Goal: Task Accomplishment & Management: Manage account settings

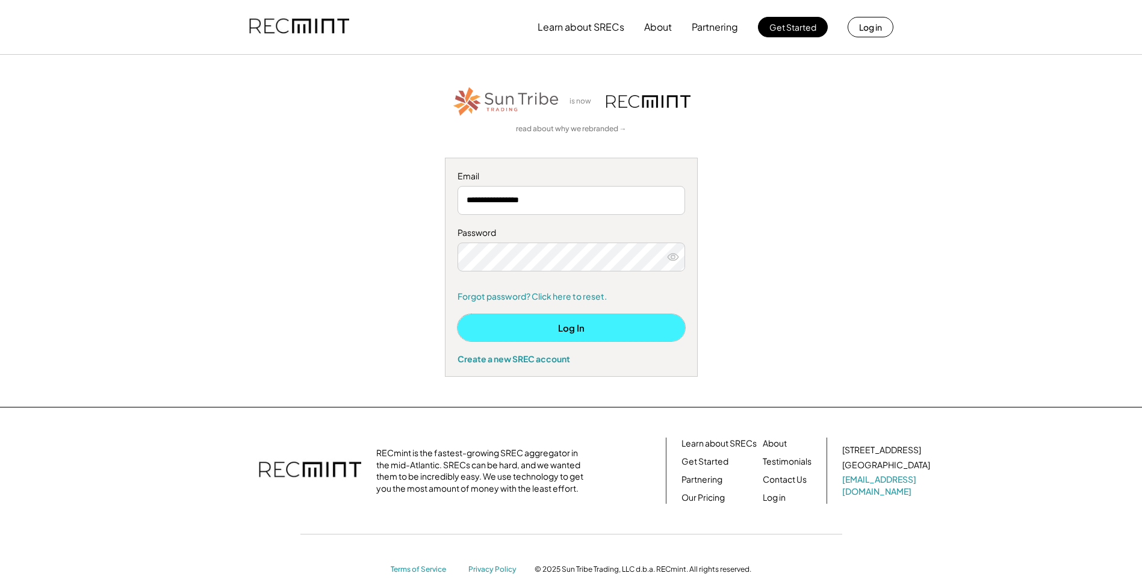
click at [590, 319] on button "Log In" at bounding box center [572, 327] width 228 height 27
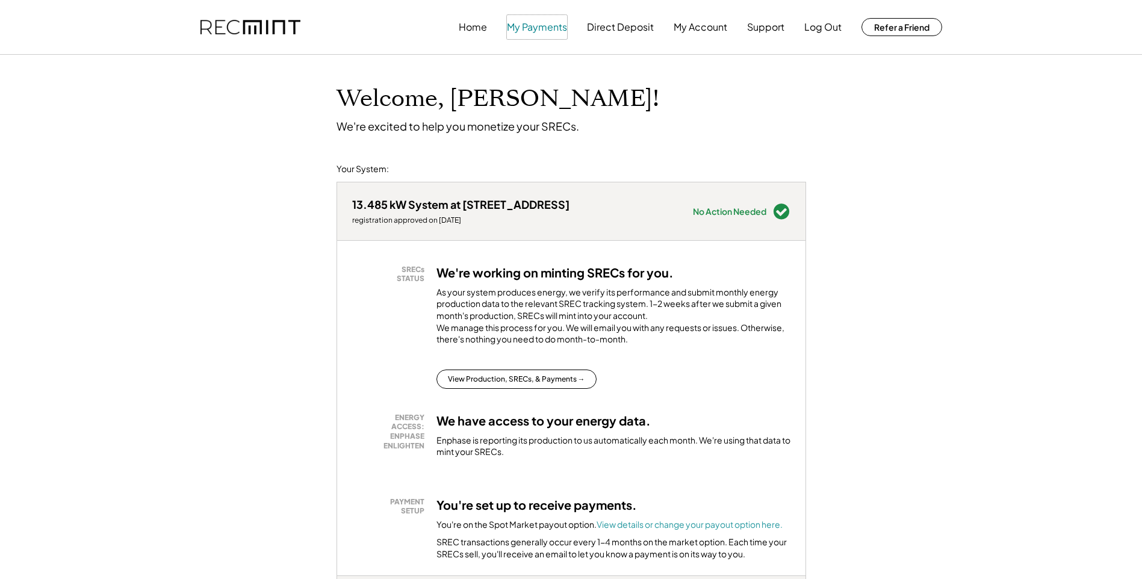
click at [538, 26] on button "My Payments" at bounding box center [537, 27] width 60 height 24
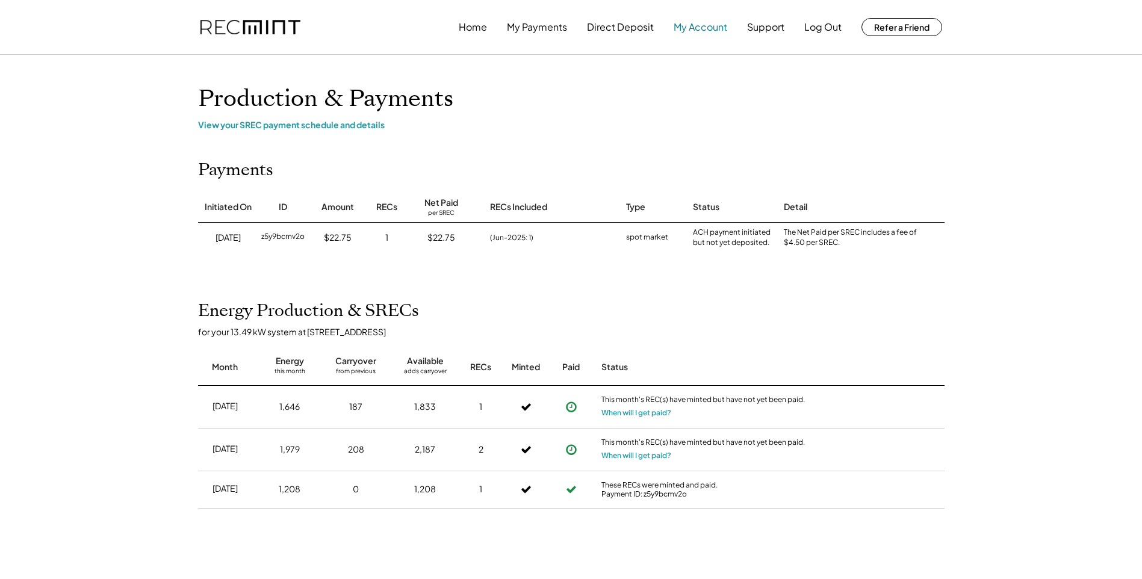
click at [708, 31] on button "My Account" at bounding box center [701, 27] width 54 height 24
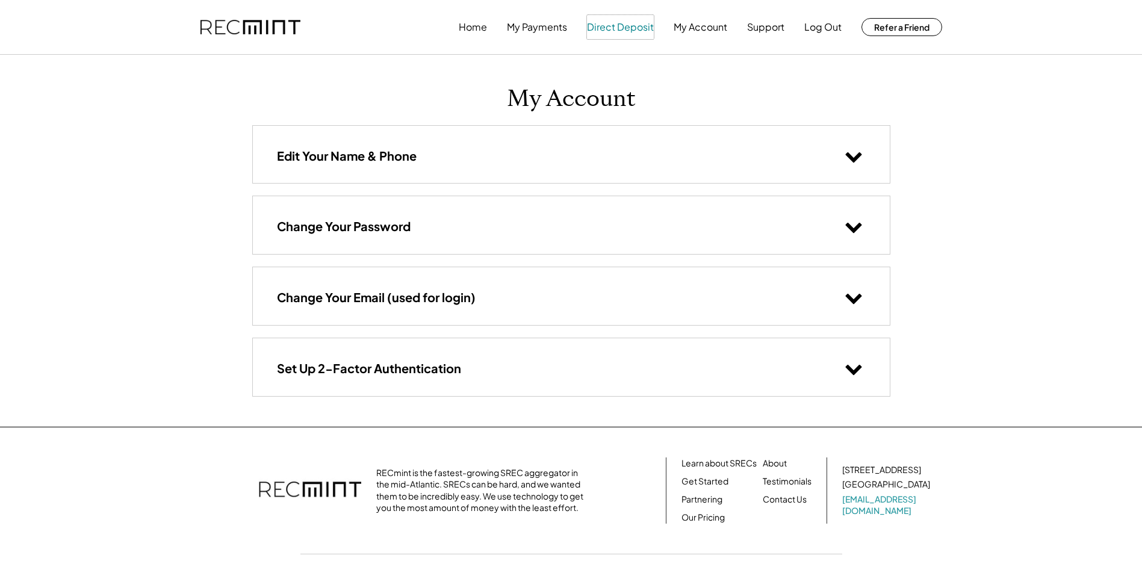
click at [615, 25] on button "Direct Deposit" at bounding box center [620, 27] width 67 height 24
